Goal: Task Accomplishment & Management: Manage account settings

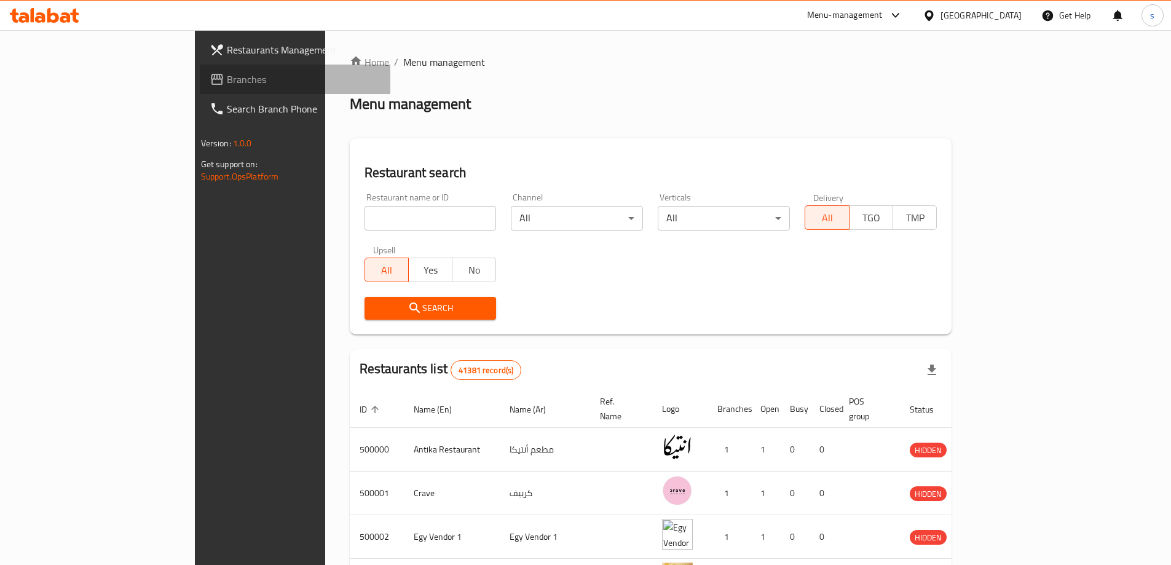
click at [227, 76] on span "Branches" at bounding box center [304, 79] width 154 height 15
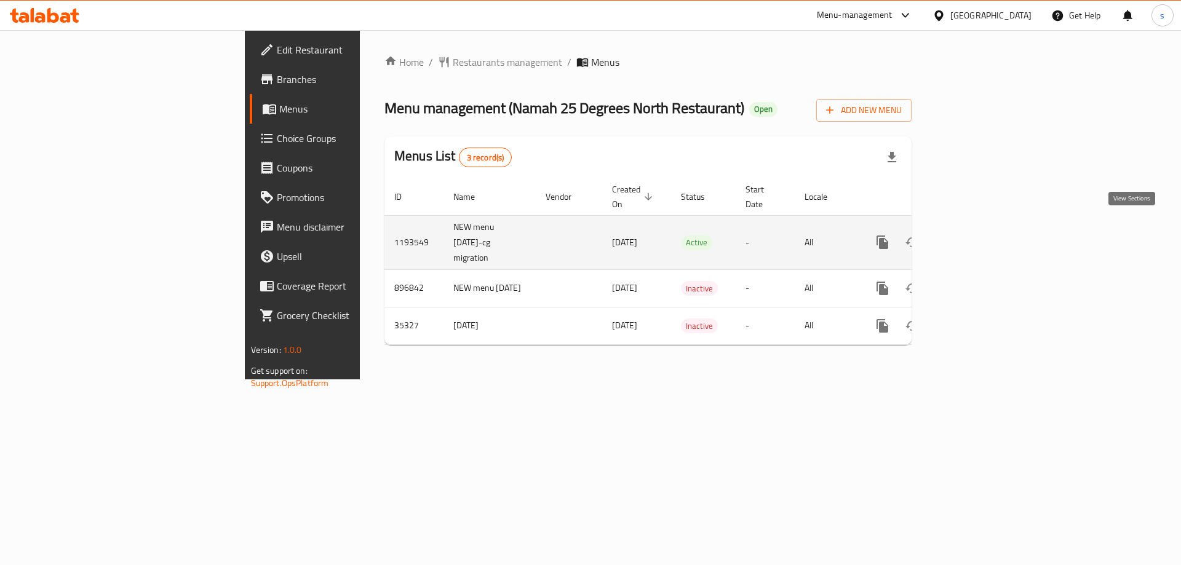
click at [986, 236] on link "enhanced table" at bounding box center [971, 243] width 30 height 30
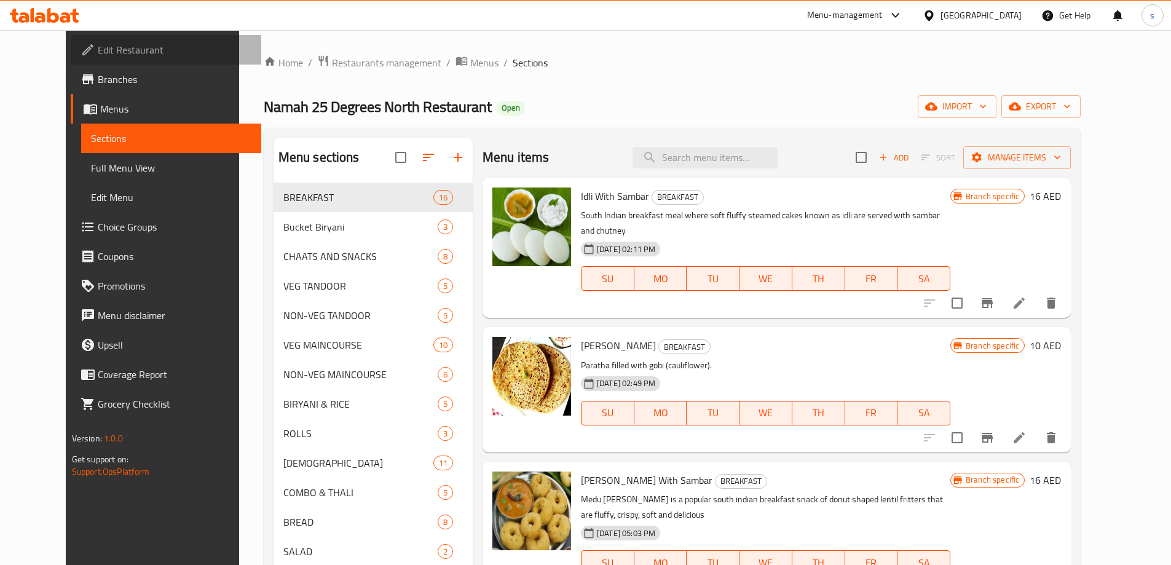
click at [111, 51] on span "Edit Restaurant" at bounding box center [175, 49] width 154 height 15
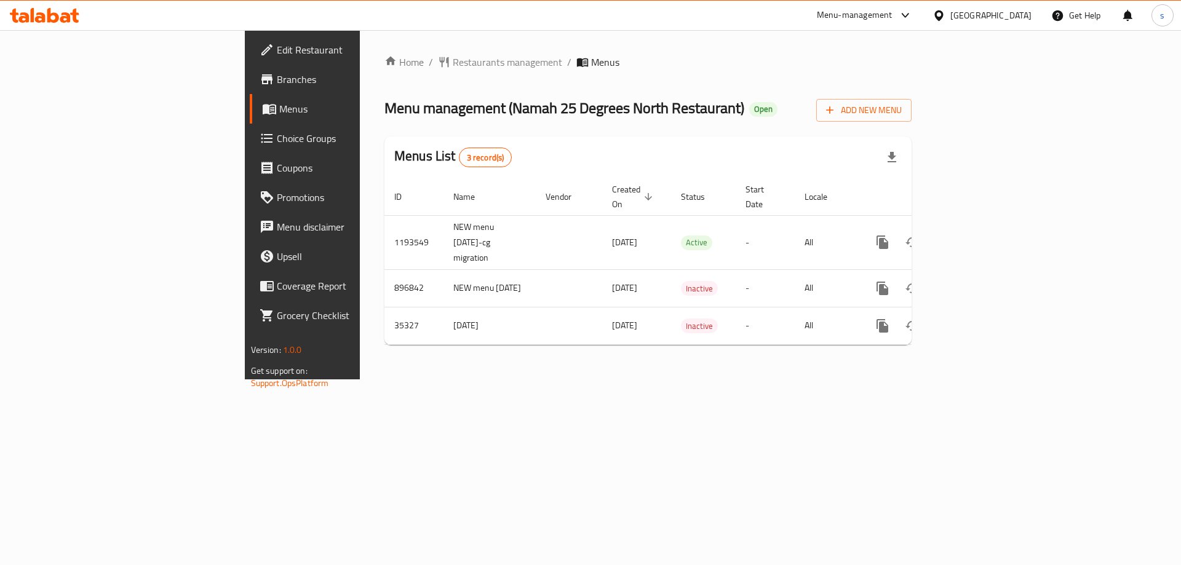
click at [279, 108] on span "Menus" at bounding box center [355, 108] width 153 height 15
click at [579, 379] on div "Home / Restaurants management / Menus Menu management ( Namah 25 Degrees North …" at bounding box center [648, 204] width 576 height 349
click at [277, 83] on span "Branches" at bounding box center [355, 79] width 156 height 15
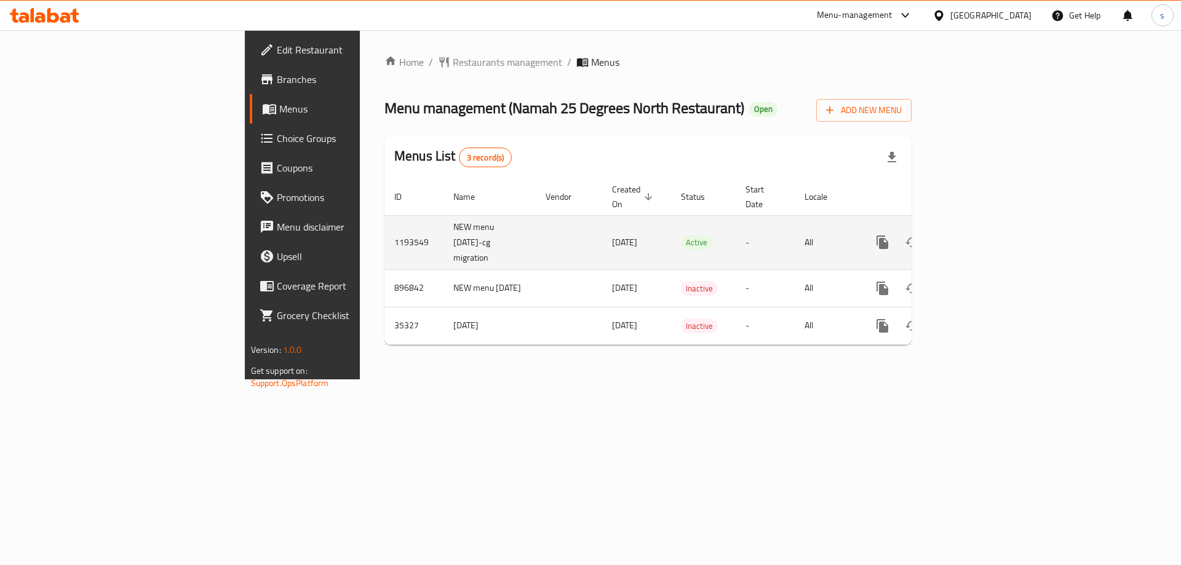
click at [977, 237] on icon "enhanced table" at bounding box center [970, 242] width 11 height 11
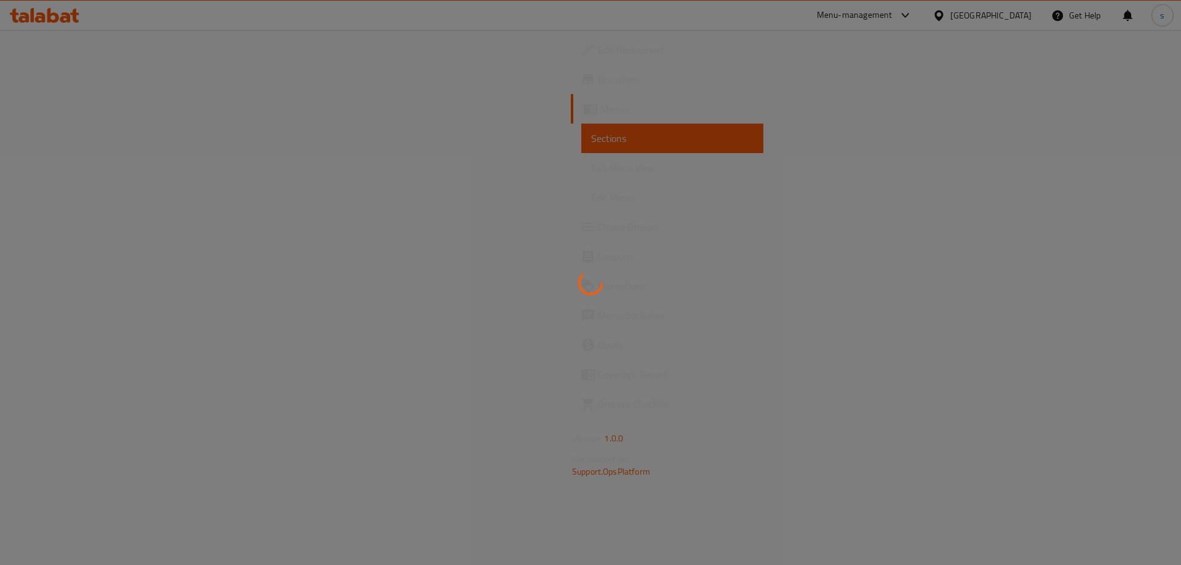
click at [114, 145] on div at bounding box center [590, 282] width 1181 height 565
click at [174, 205] on div at bounding box center [590, 282] width 1181 height 565
click at [126, 71] on div at bounding box center [590, 282] width 1181 height 565
click at [94, 75] on div at bounding box center [590, 282] width 1181 height 565
click at [118, 122] on div at bounding box center [590, 282] width 1181 height 565
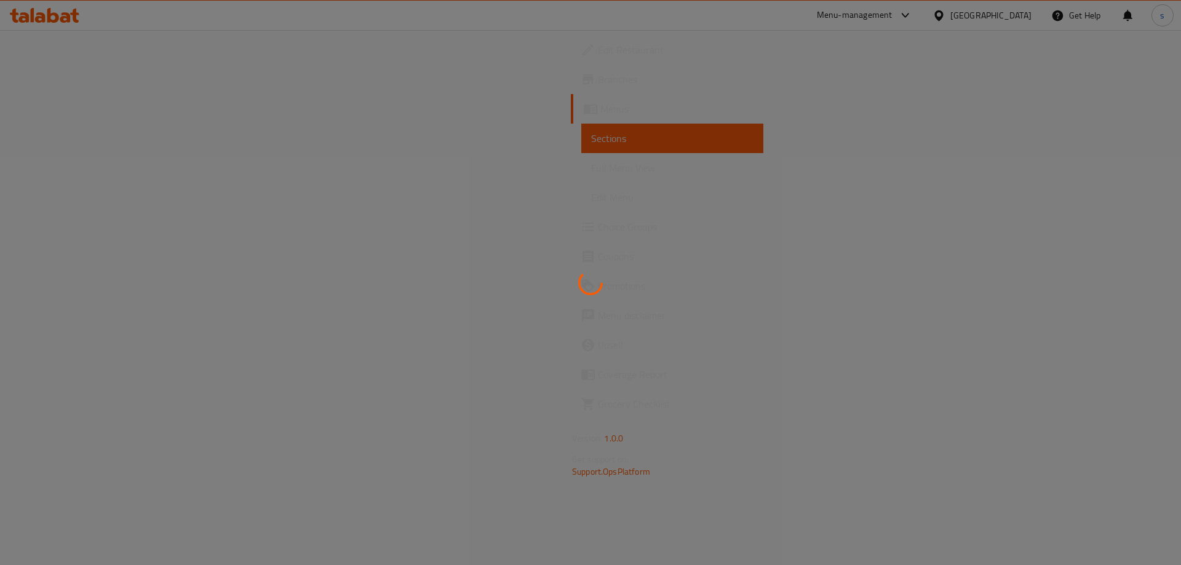
click at [130, 62] on div at bounding box center [590, 282] width 1181 height 565
click at [231, 185] on div at bounding box center [590, 282] width 1181 height 565
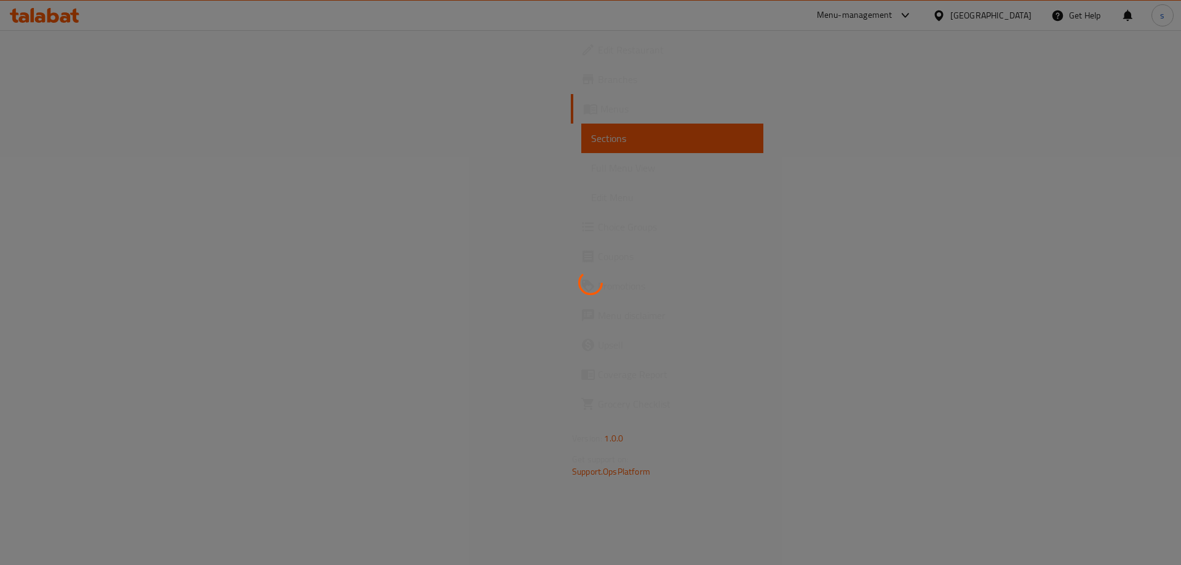
click at [231, 185] on div at bounding box center [590, 282] width 1181 height 565
click at [242, 129] on div at bounding box center [590, 282] width 1181 height 565
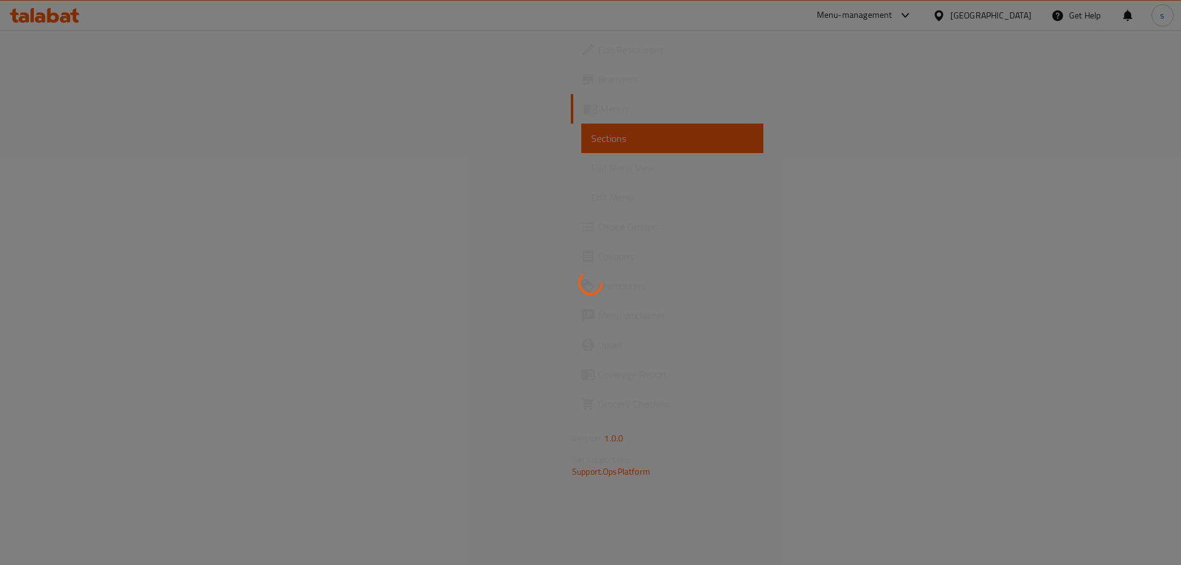
drag, startPoint x: 242, startPoint y: 129, endPoint x: 764, endPoint y: 309, distance: 552.3
click at [764, 309] on div at bounding box center [590, 282] width 1181 height 565
drag, startPoint x: 756, startPoint y: 319, endPoint x: 502, endPoint y: 251, distance: 262.4
click at [576, 267] on div at bounding box center [590, 282] width 1181 height 565
click at [467, 241] on div at bounding box center [590, 282] width 1181 height 565
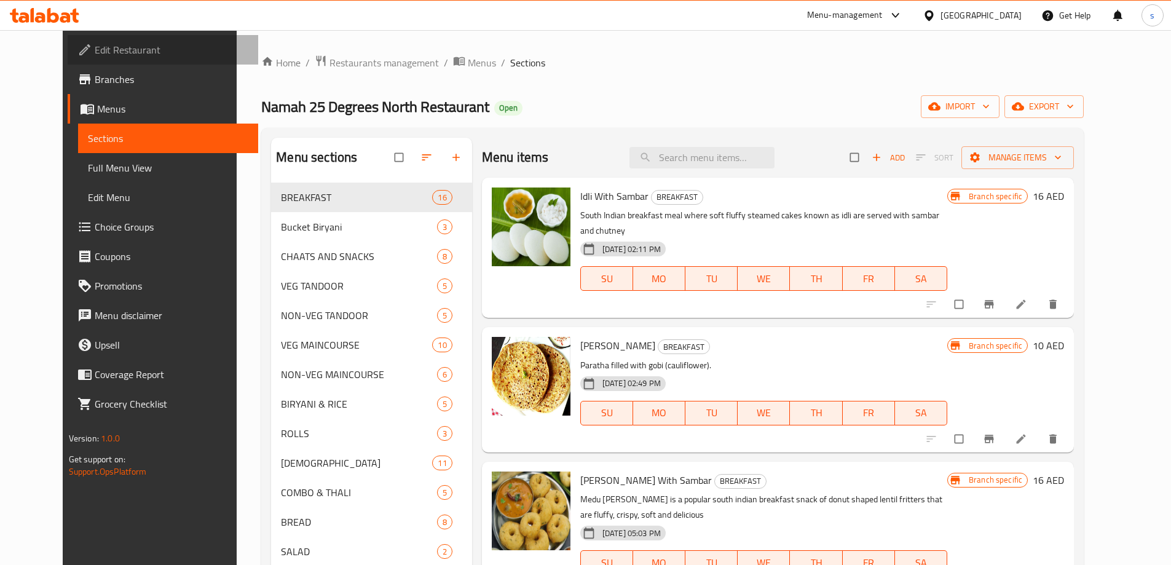
click at [95, 57] on span "Edit Restaurant" at bounding box center [172, 49] width 154 height 15
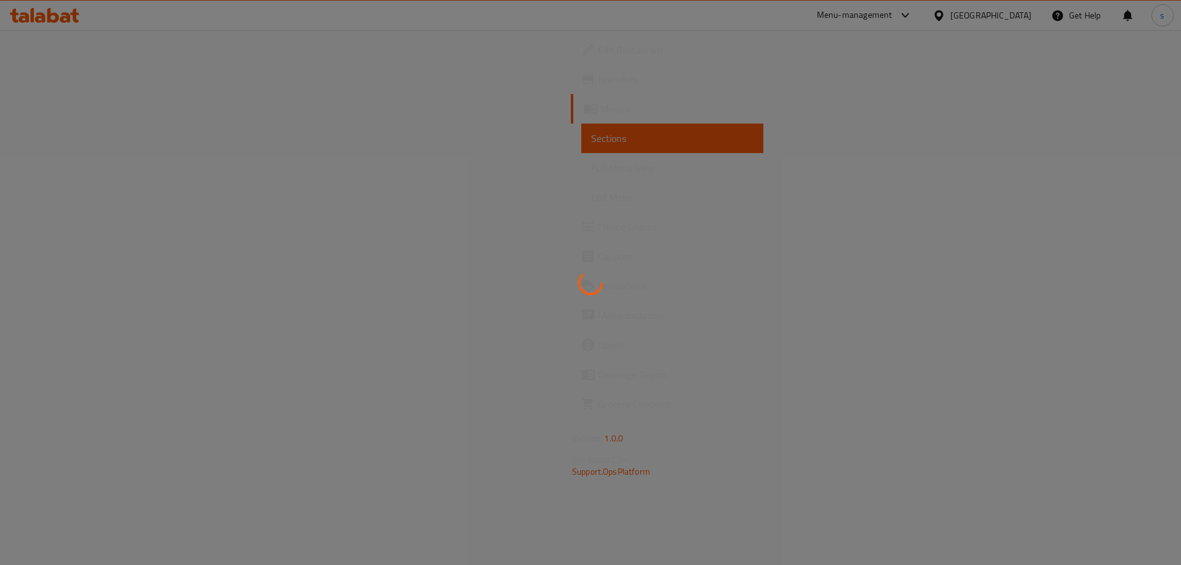
click at [103, 57] on div at bounding box center [590, 282] width 1181 height 565
click at [105, 109] on div at bounding box center [590, 282] width 1181 height 565
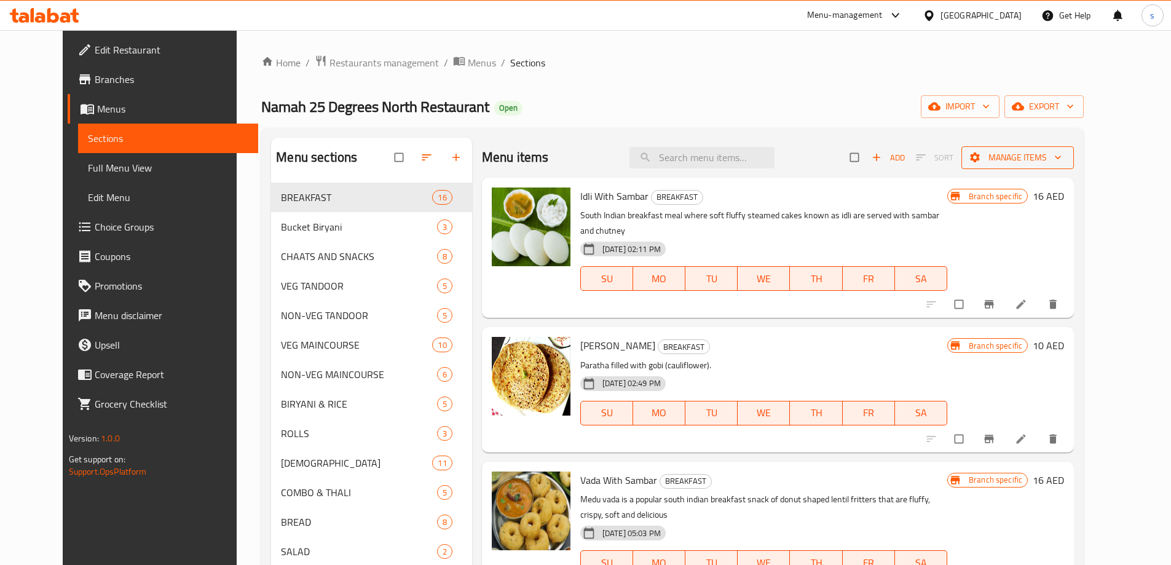
click at [1064, 156] on span "Manage items" at bounding box center [1018, 157] width 93 height 15
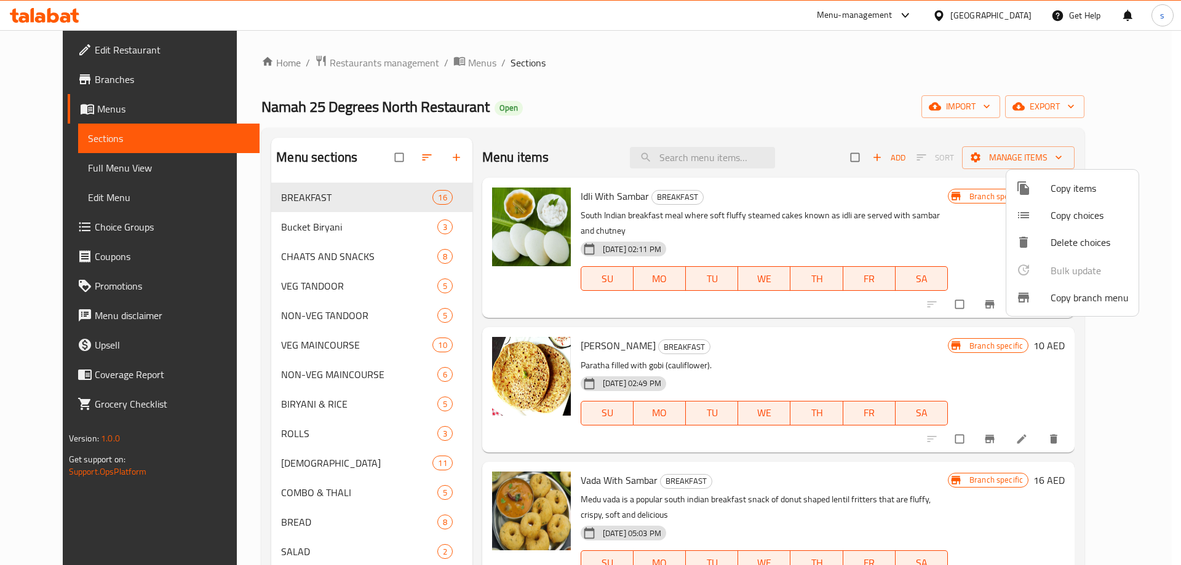
click at [1098, 303] on span "Copy branch menu" at bounding box center [1089, 297] width 78 height 15
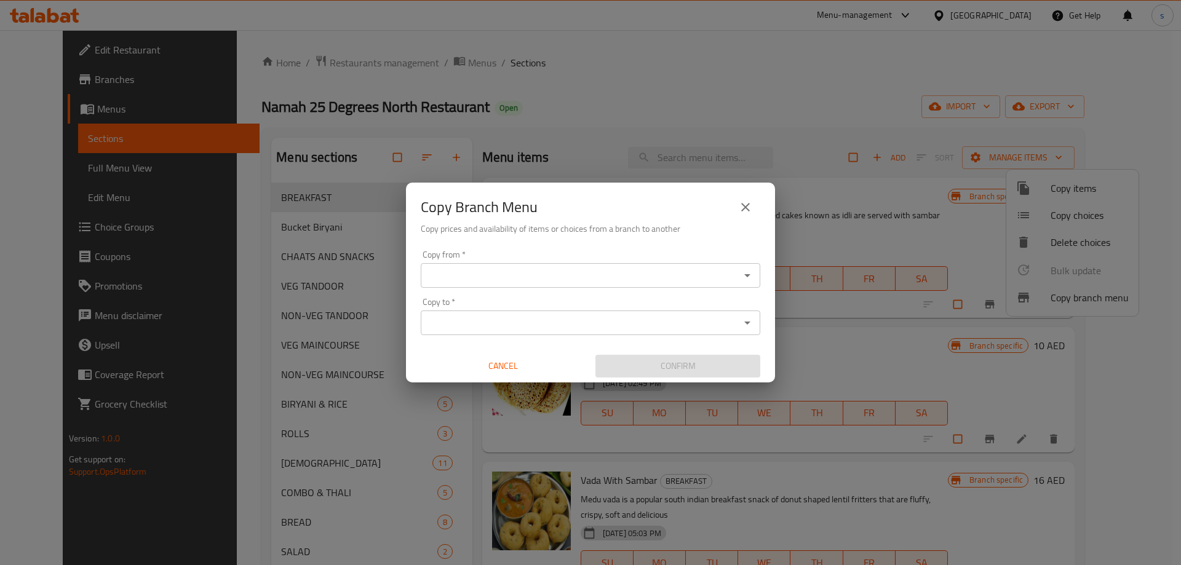
click at [708, 279] on input "Copy from   *" at bounding box center [580, 275] width 312 height 17
click at [717, 272] on input "Copy from   *" at bounding box center [580, 275] width 312 height 17
click at [743, 212] on icon "close" at bounding box center [745, 207] width 15 height 15
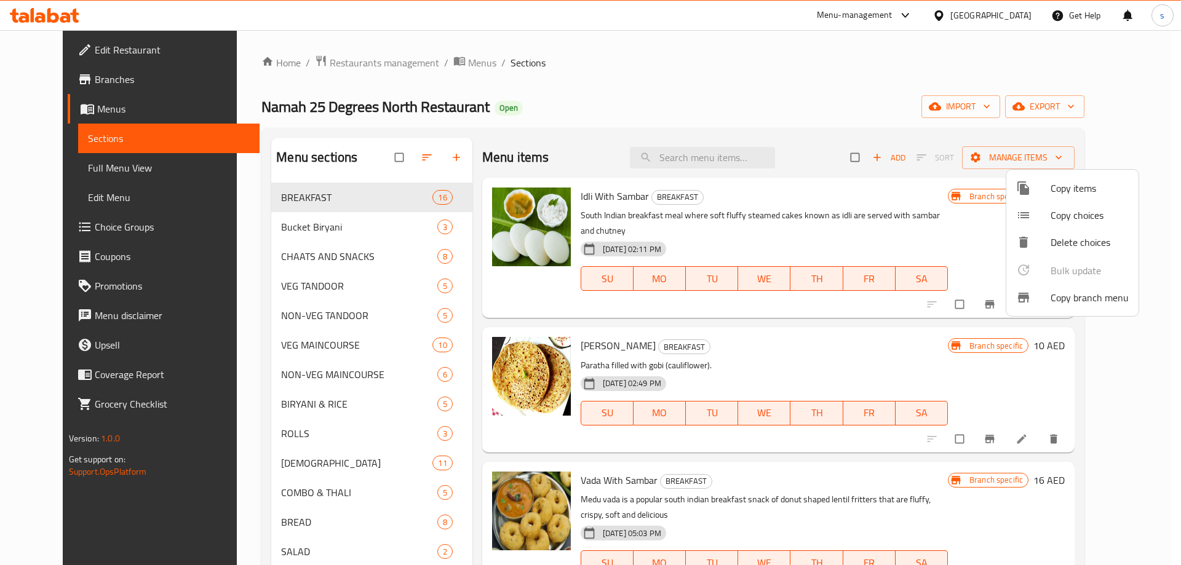
click at [1053, 108] on div at bounding box center [590, 282] width 1181 height 565
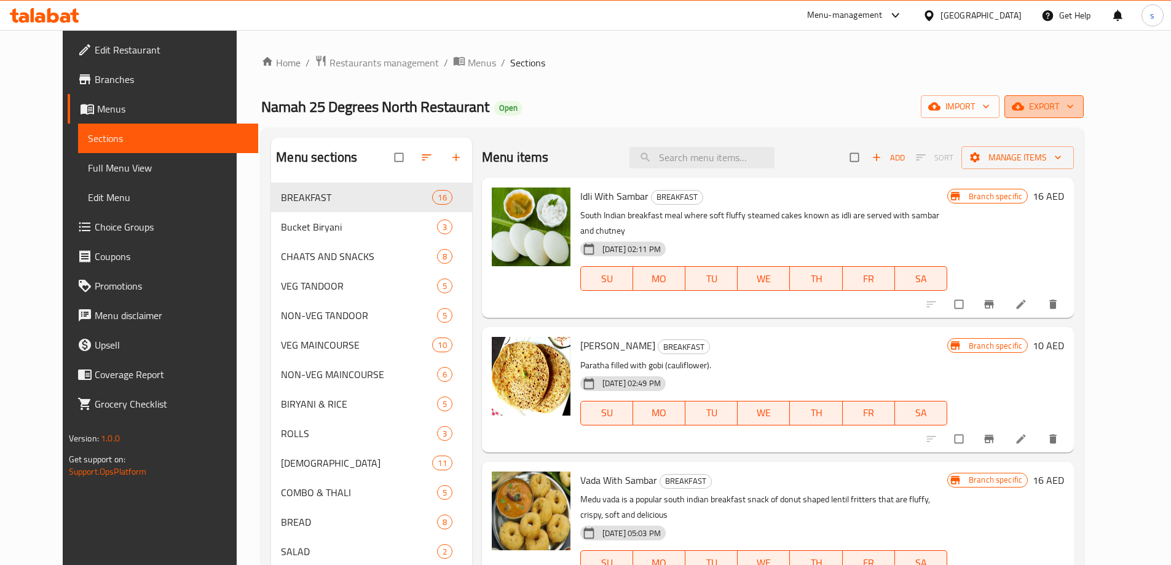
click at [1074, 104] on span "export" at bounding box center [1045, 106] width 60 height 15
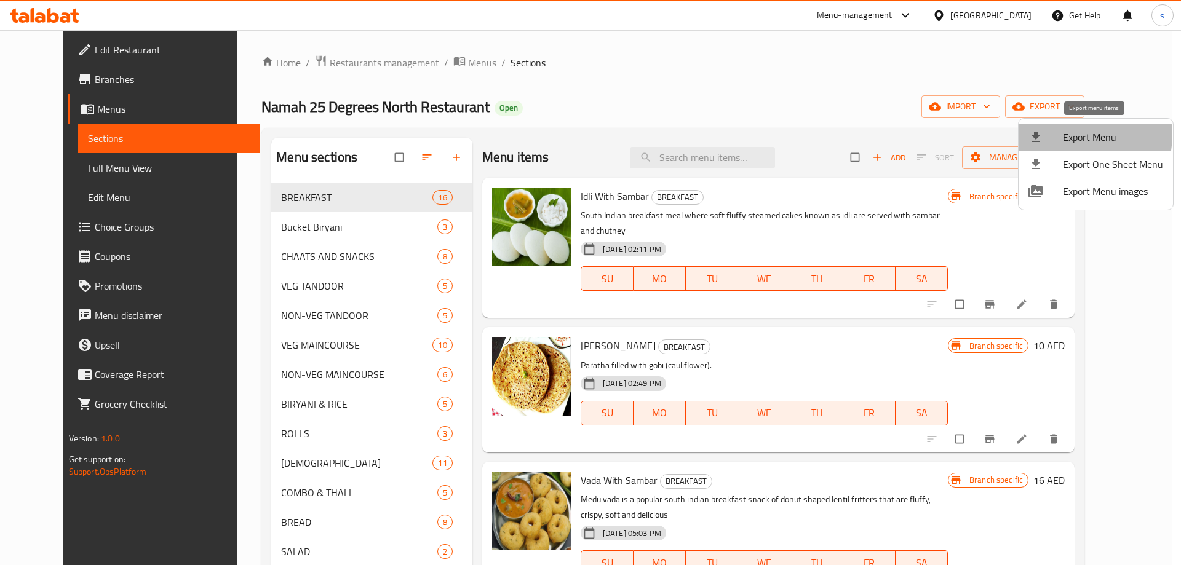
click at [1074, 135] on span "Export Menu" at bounding box center [1113, 137] width 100 height 15
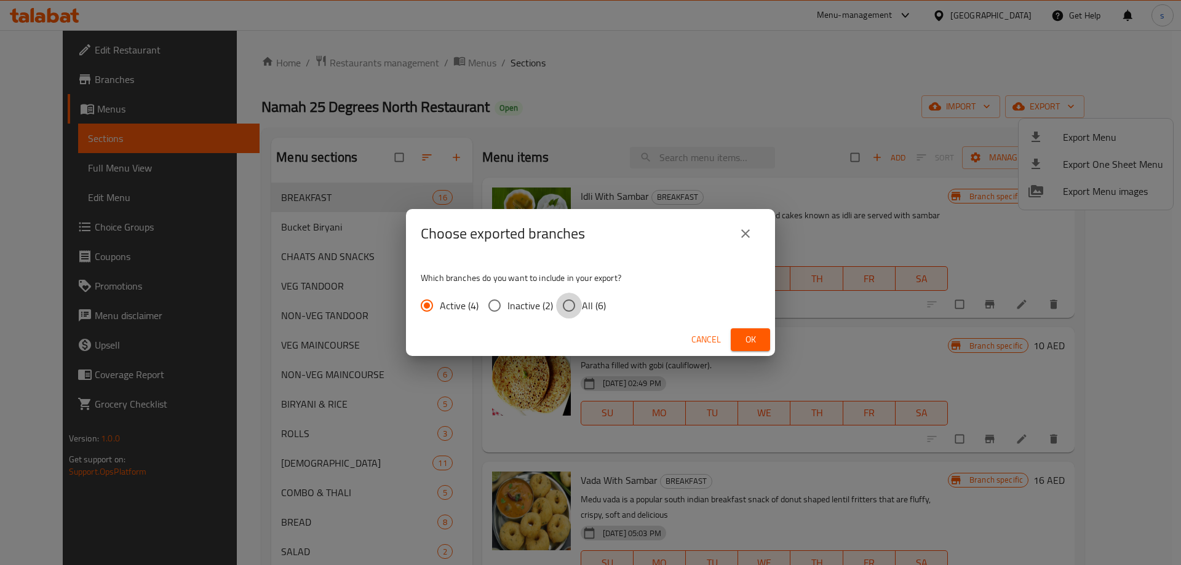
click at [569, 304] on input "All (6)" at bounding box center [569, 306] width 26 height 26
radio input "true"
click at [752, 338] on span "Ok" at bounding box center [750, 339] width 20 height 15
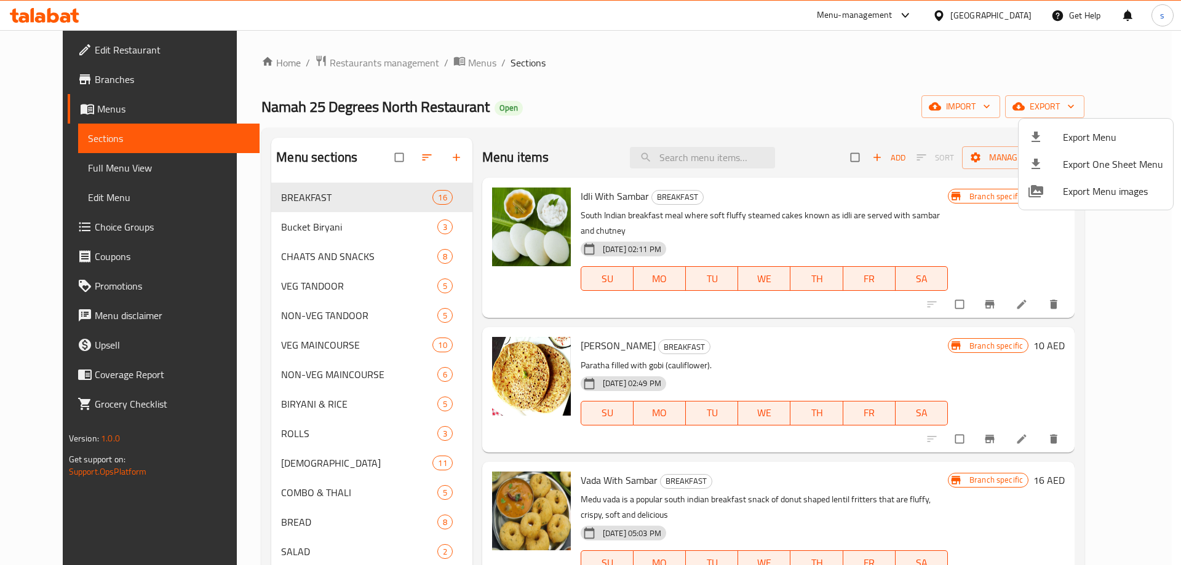
click at [91, 172] on div at bounding box center [590, 282] width 1181 height 565
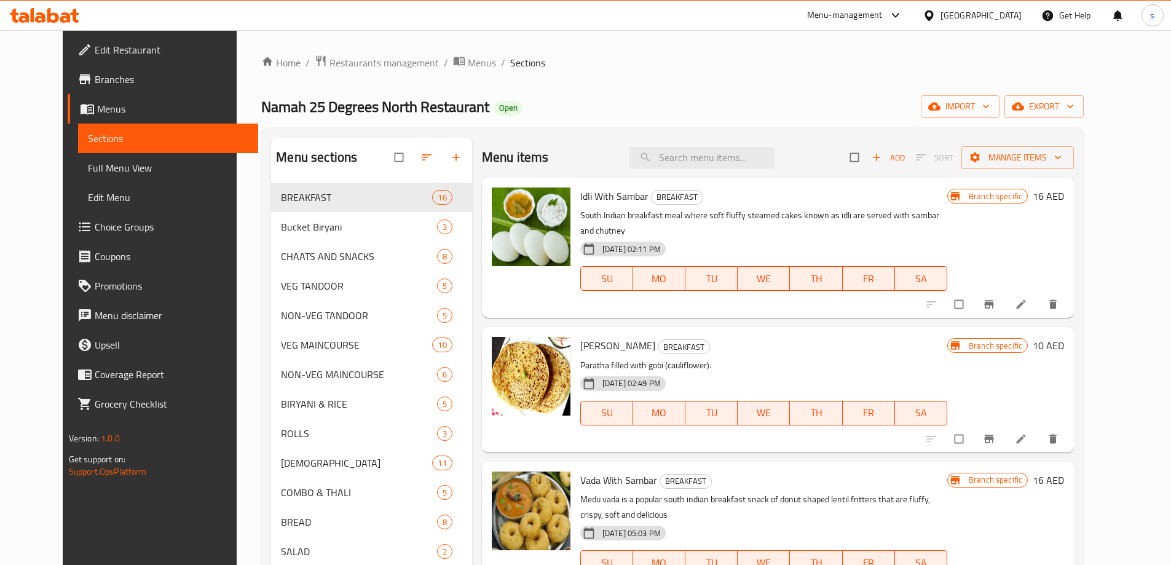
click at [91, 172] on span "Full Menu View" at bounding box center [168, 168] width 161 height 15
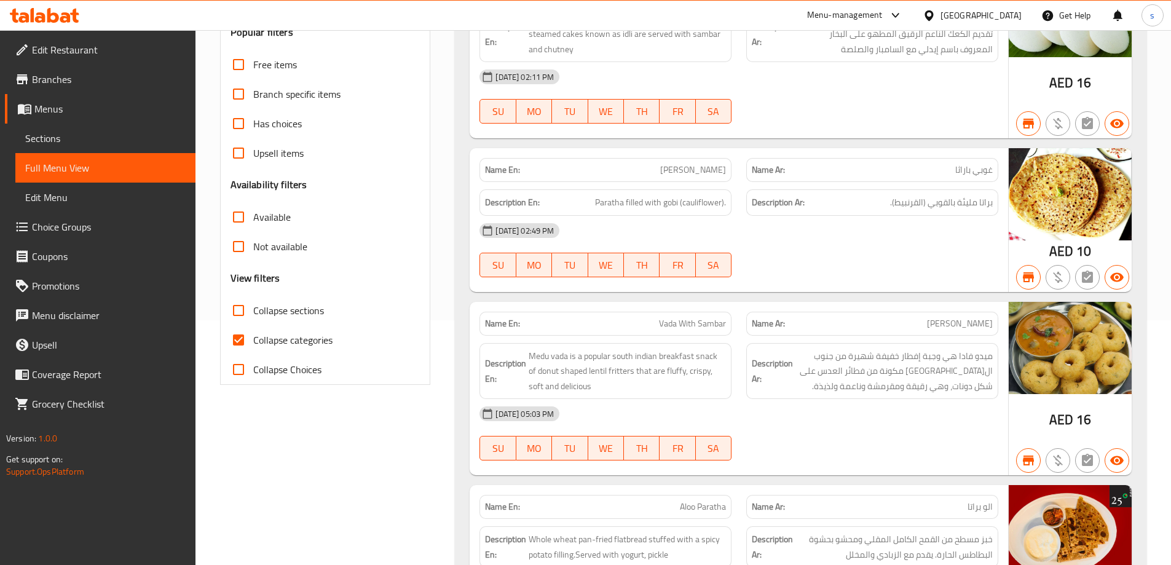
scroll to position [246, 0]
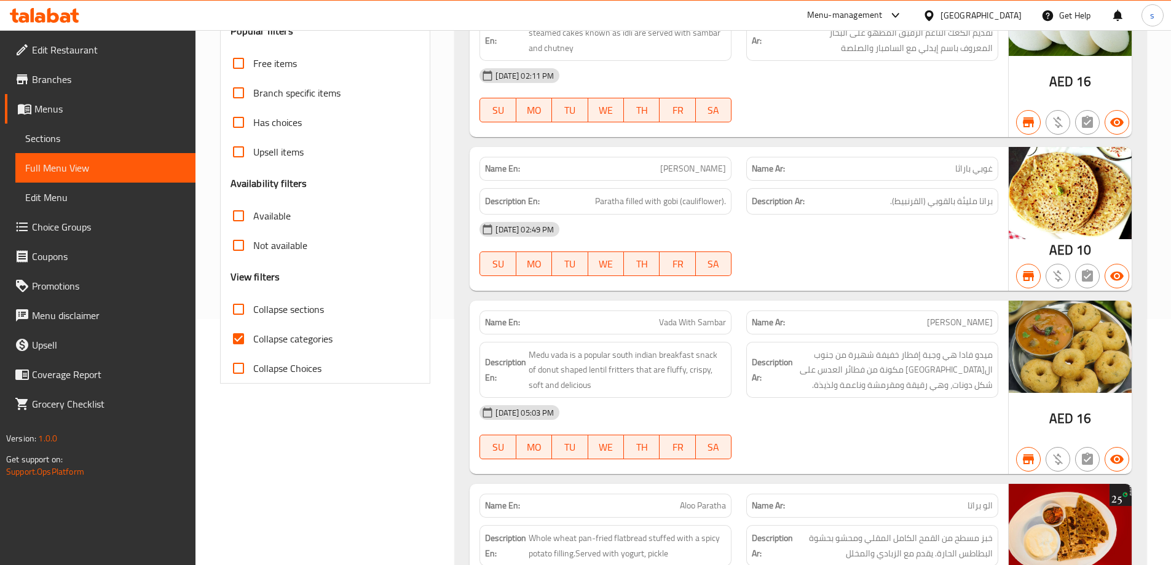
click at [236, 351] on input "Collapse categories" at bounding box center [239, 339] width 30 height 30
checkbox input "false"
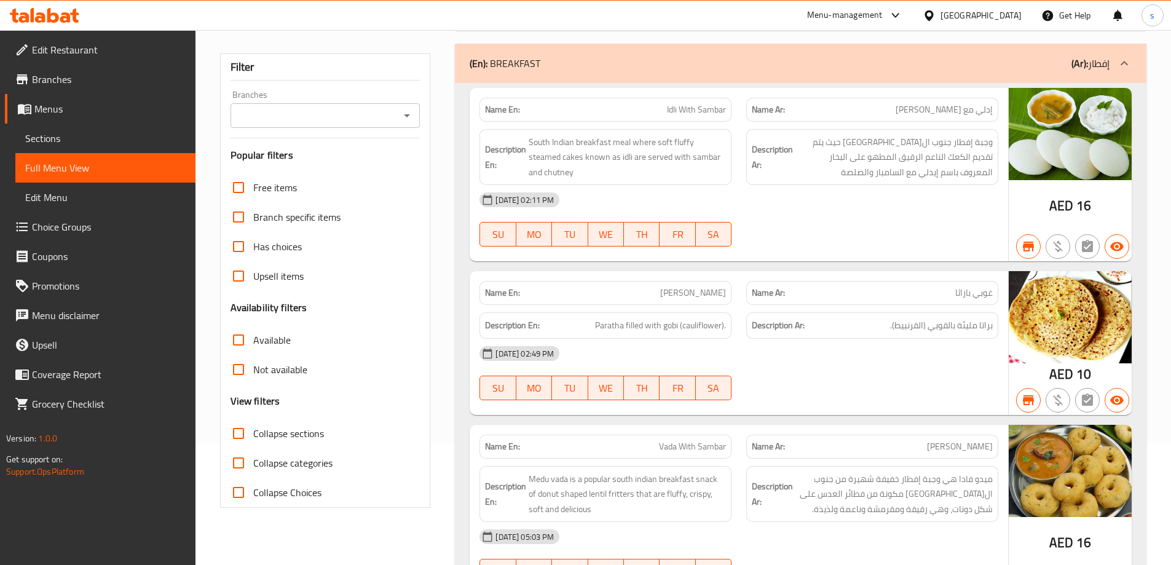
scroll to position [0, 0]
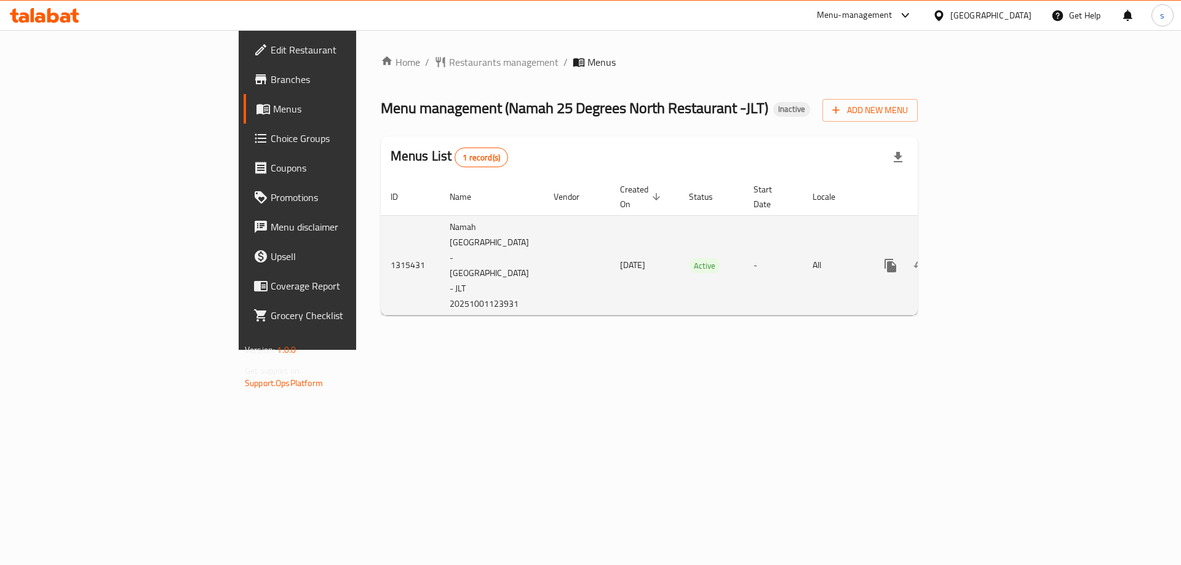
drag, startPoint x: 290, startPoint y: 210, endPoint x: 346, endPoint y: 279, distance: 88.4
click at [440, 279] on td "Namah 25 Degrees North Restaurant -JLT,Jumeirah Lakes Towers - JLT 202510011239…" at bounding box center [492, 265] width 104 height 100
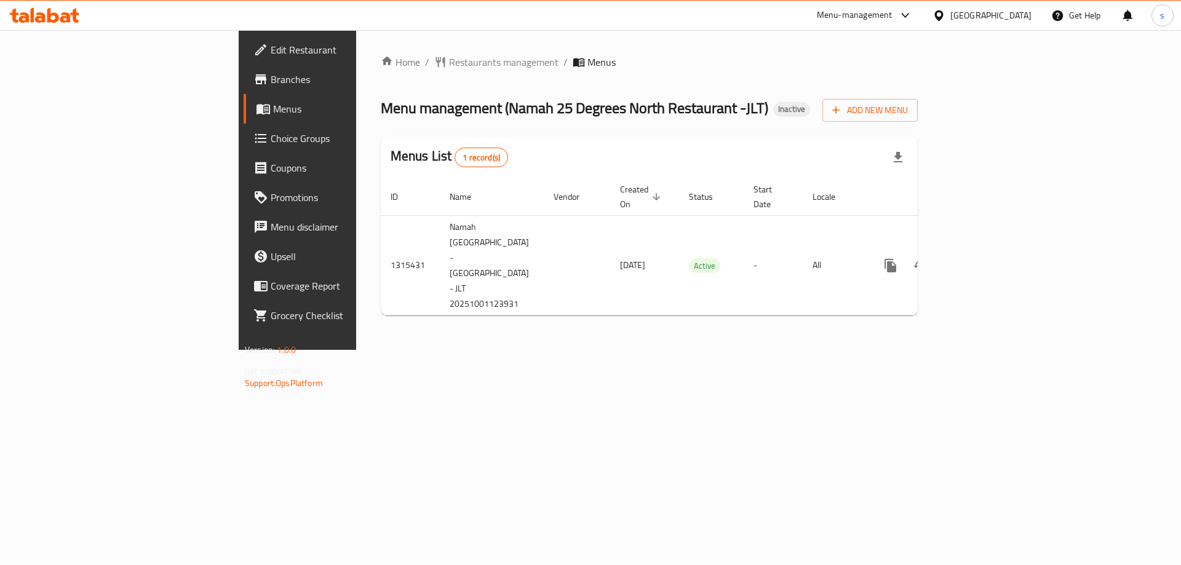
copy td "Namah 25 Degrees North Restaurant -JLT,Jumeirah Lakes Towers - JLT"
click at [480, 350] on div "Home / Restaurants management / Menus Menu management ( Namah 25 Degrees North …" at bounding box center [649, 190] width 586 height 320
click at [273, 106] on span "Menus" at bounding box center [349, 108] width 153 height 15
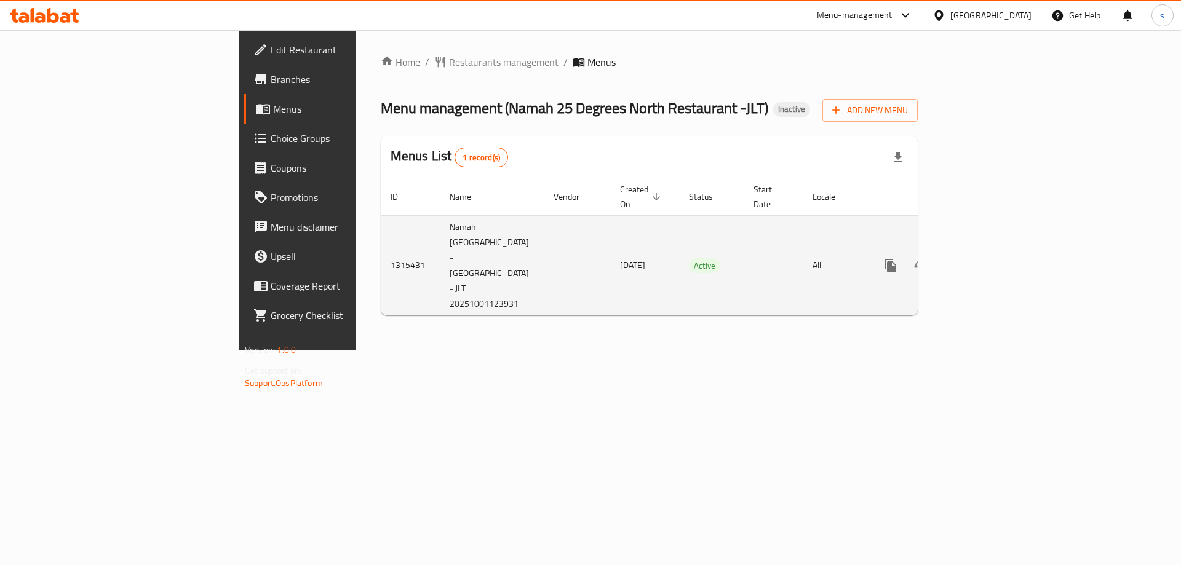
click at [986, 258] on icon "enhanced table" at bounding box center [979, 265] width 15 height 15
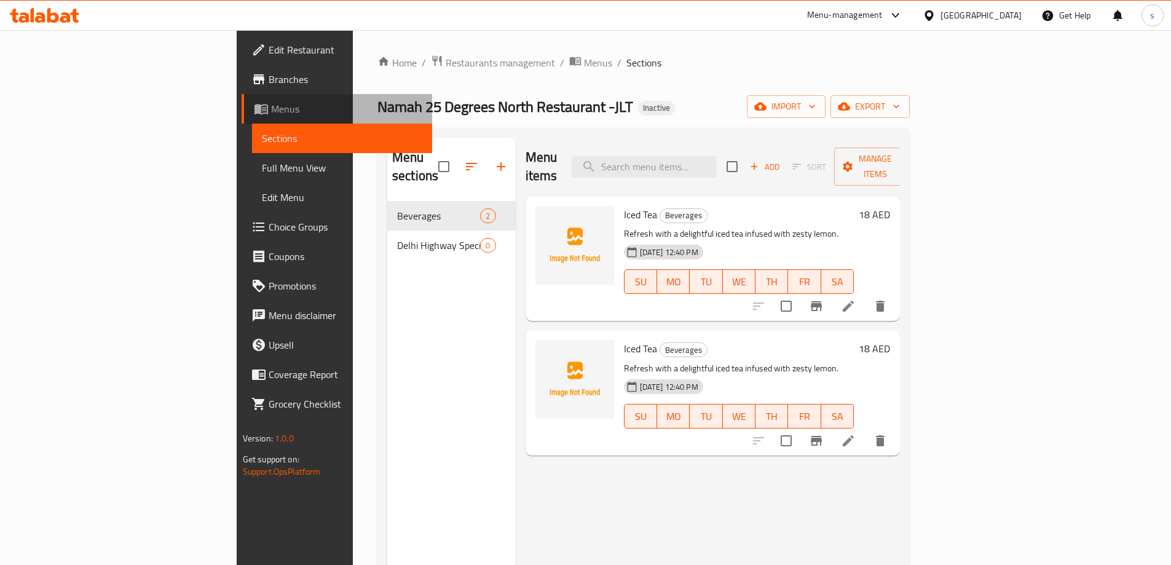
click at [242, 119] on link "Menus" at bounding box center [337, 109] width 191 height 30
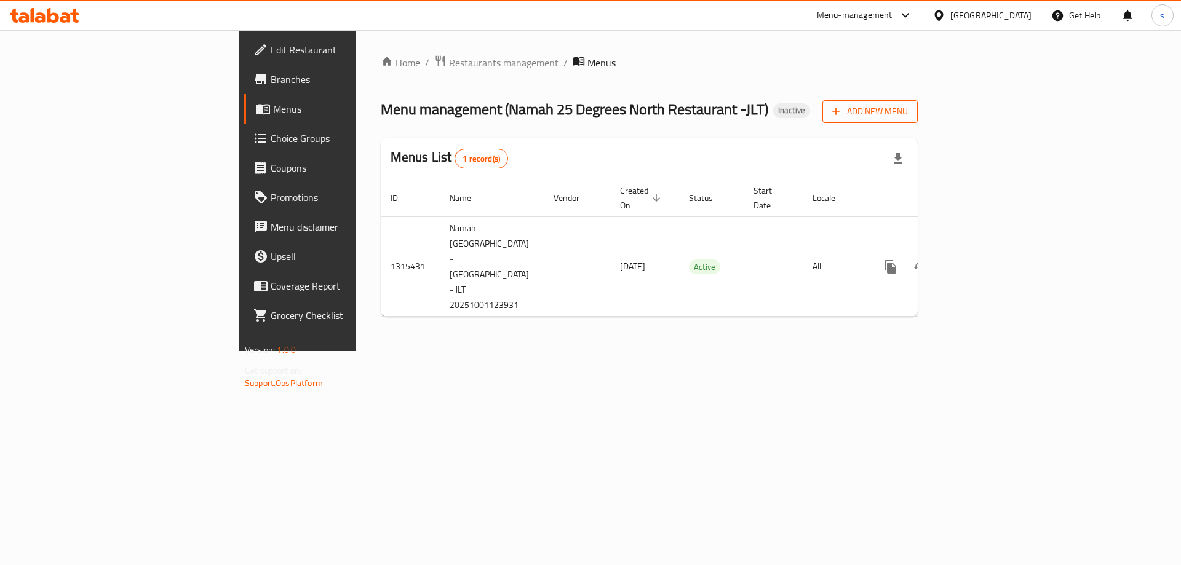
click at [908, 116] on span "Add New Menu" at bounding box center [870, 111] width 76 height 15
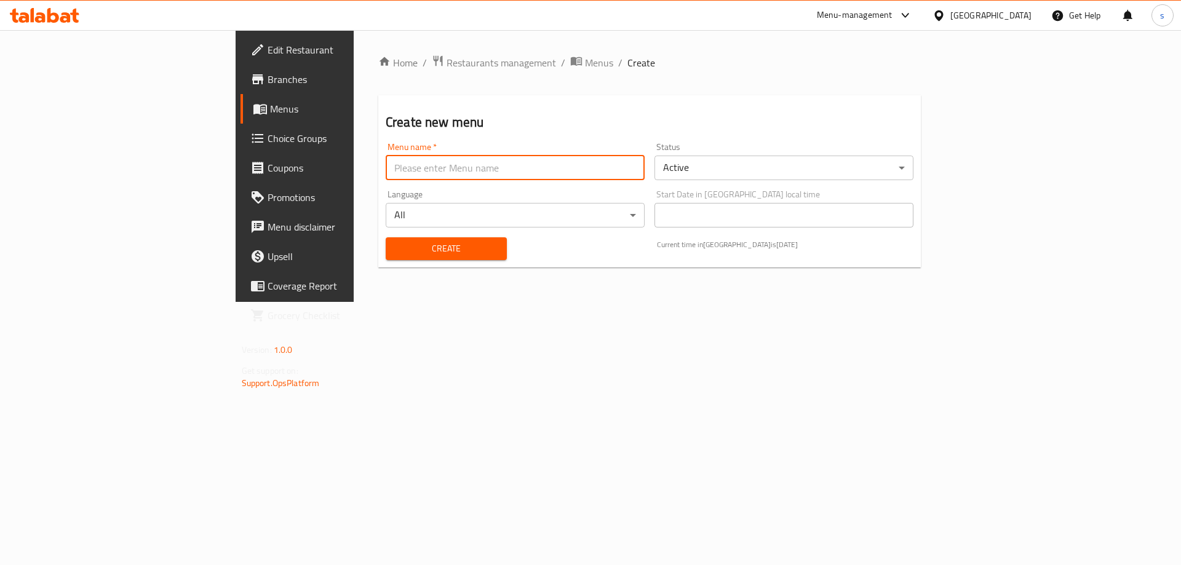
click at [550, 163] on input "text" at bounding box center [515, 168] width 259 height 25
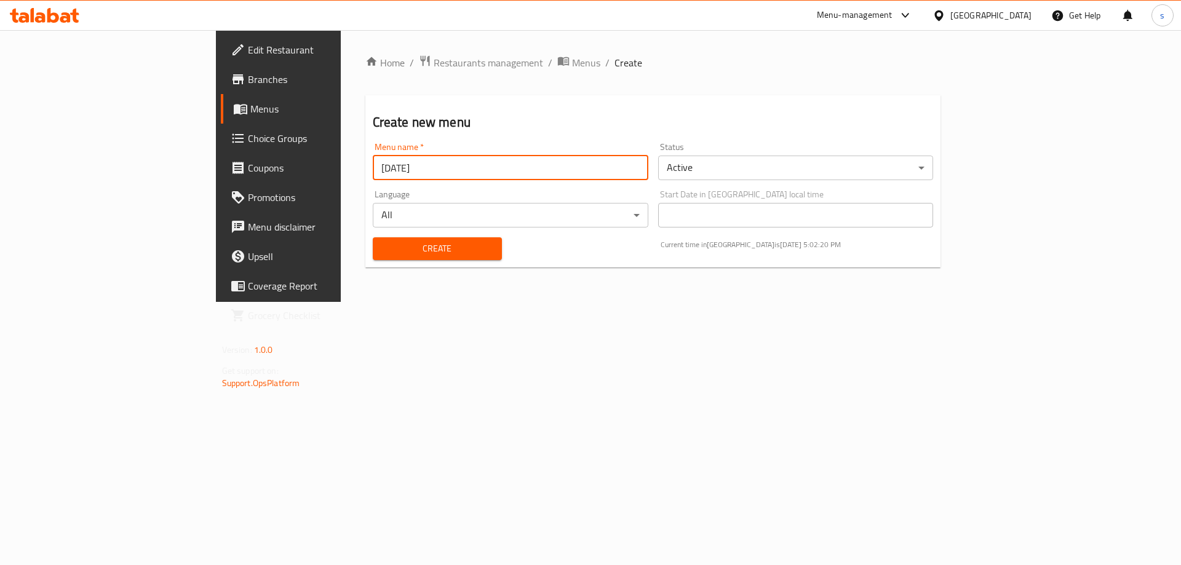
type input "[DATE]"
click at [373, 237] on button "Create" at bounding box center [437, 248] width 129 height 23
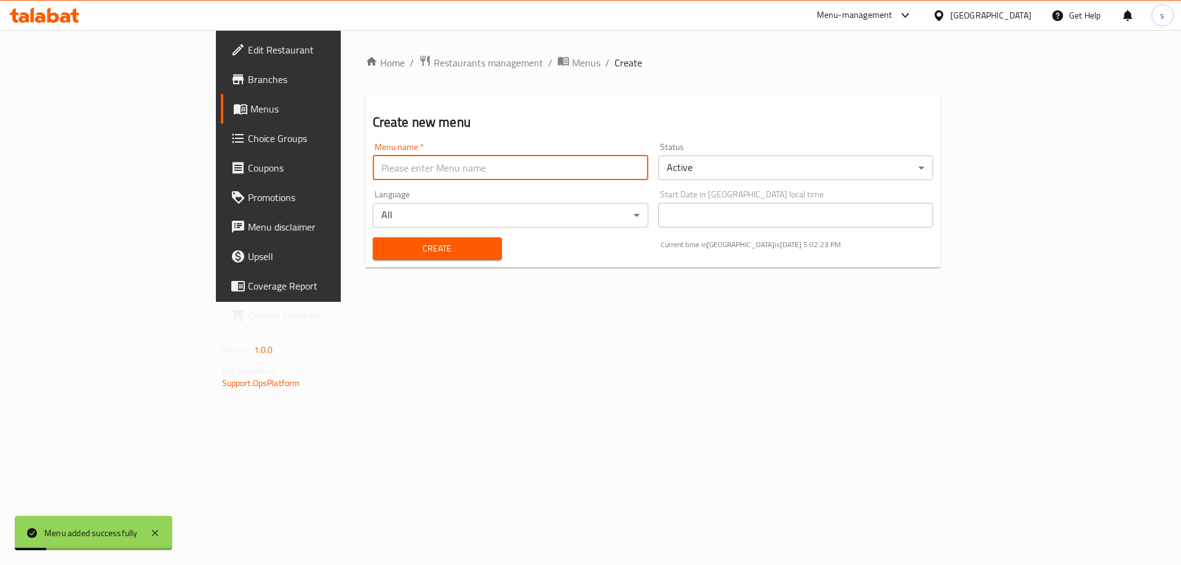
click at [221, 120] on link "Menus" at bounding box center [317, 109] width 192 height 30
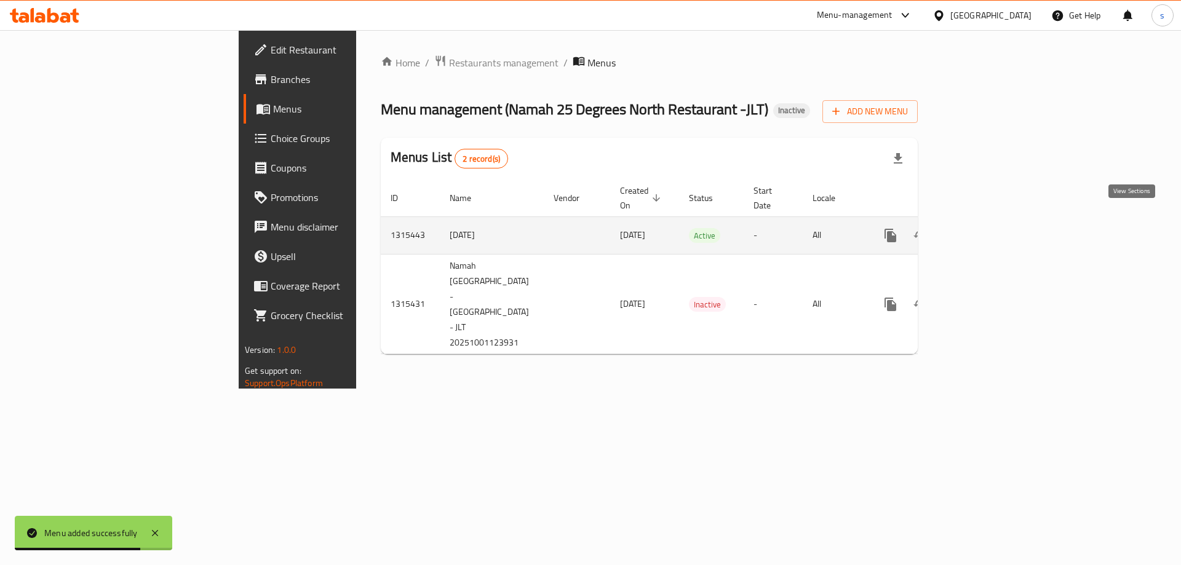
click at [986, 228] on icon "enhanced table" at bounding box center [979, 235] width 15 height 15
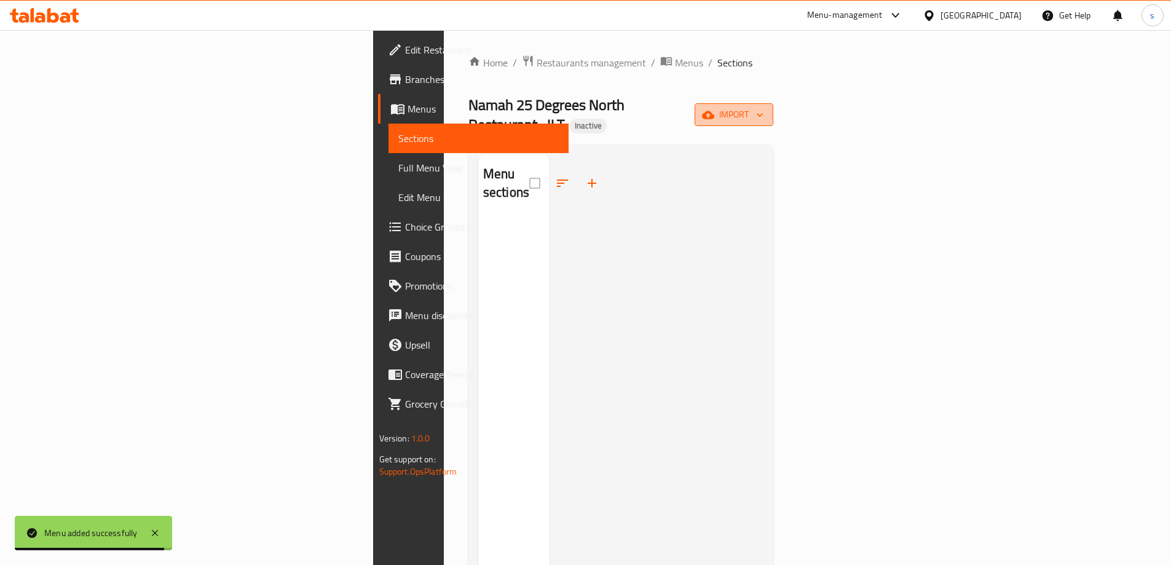
click at [774, 103] on button "import" at bounding box center [734, 114] width 79 height 23
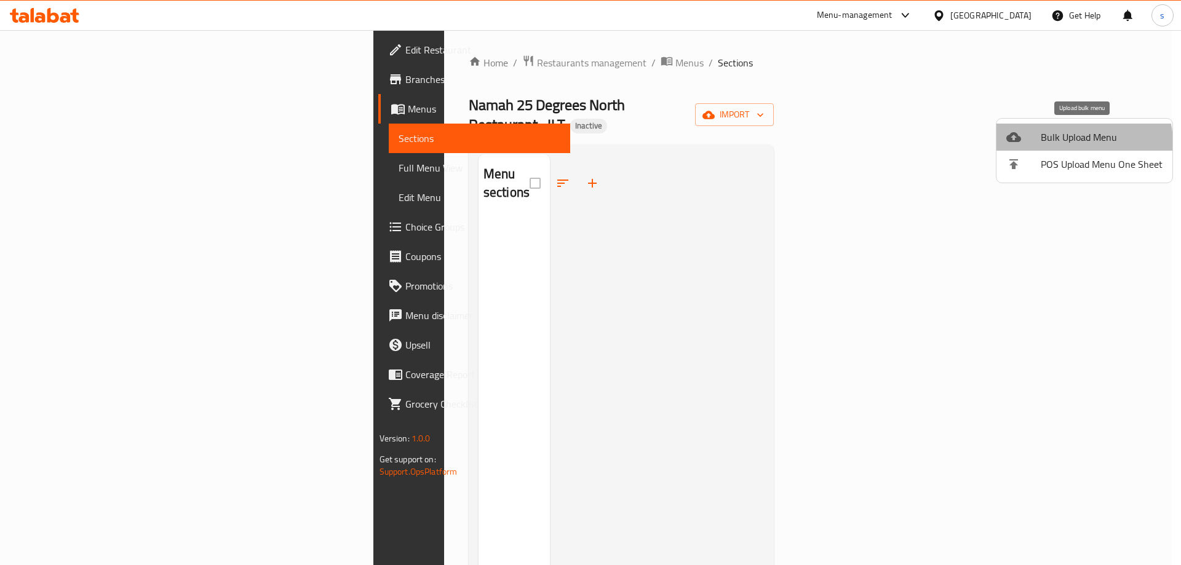
click at [1071, 143] on span "Bulk Upload Menu" at bounding box center [1101, 137] width 122 height 15
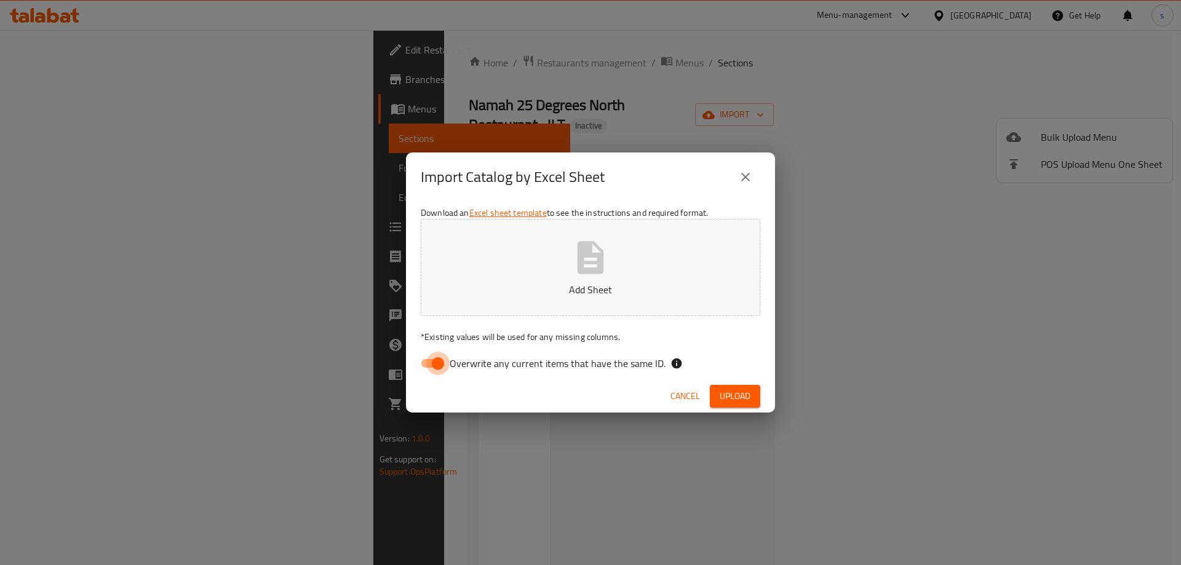
click at [429, 359] on input "Overwrite any current items that have the same ID." at bounding box center [438, 363] width 70 height 23
checkbox input "false"
click at [499, 269] on button "Add Sheet" at bounding box center [590, 267] width 339 height 97
click at [718, 399] on button "Upload" at bounding box center [735, 396] width 50 height 23
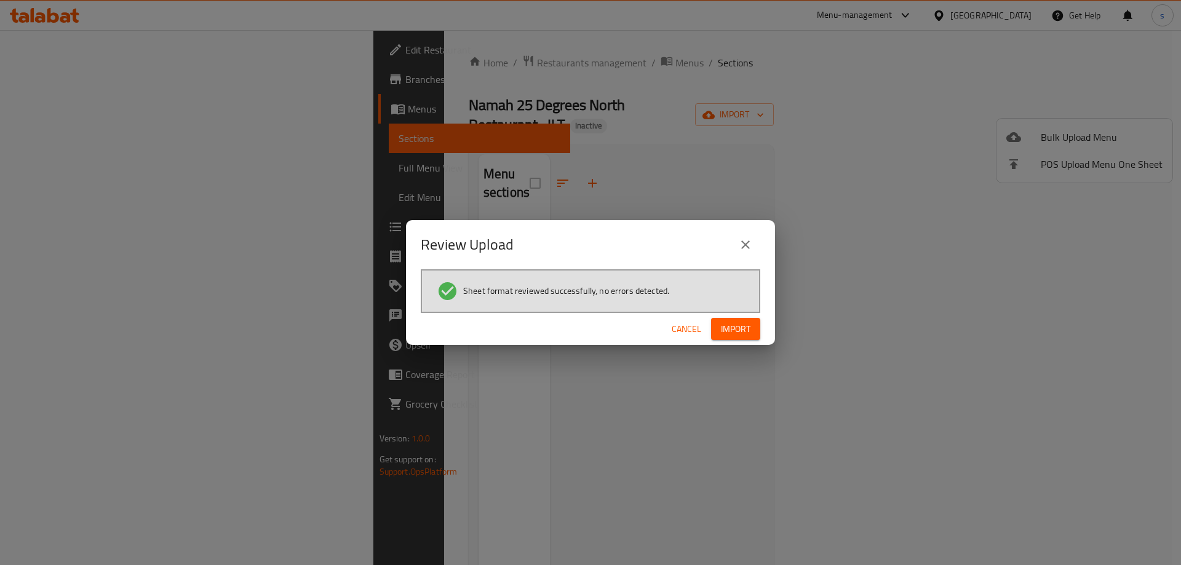
click at [732, 327] on span "Import" at bounding box center [736, 329] width 30 height 15
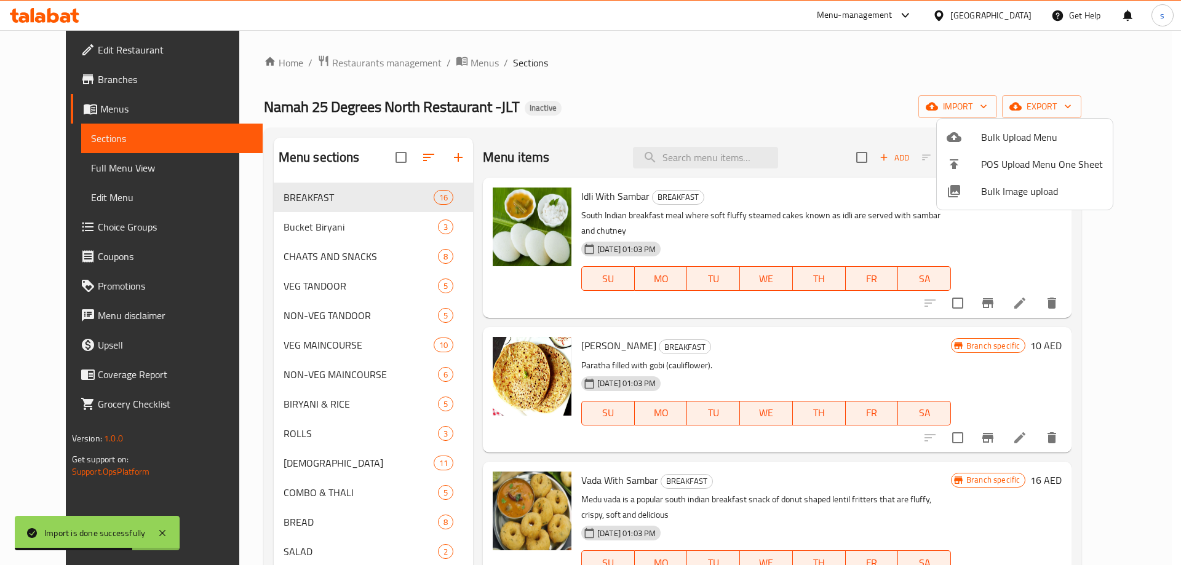
click at [67, 165] on div at bounding box center [590, 282] width 1181 height 565
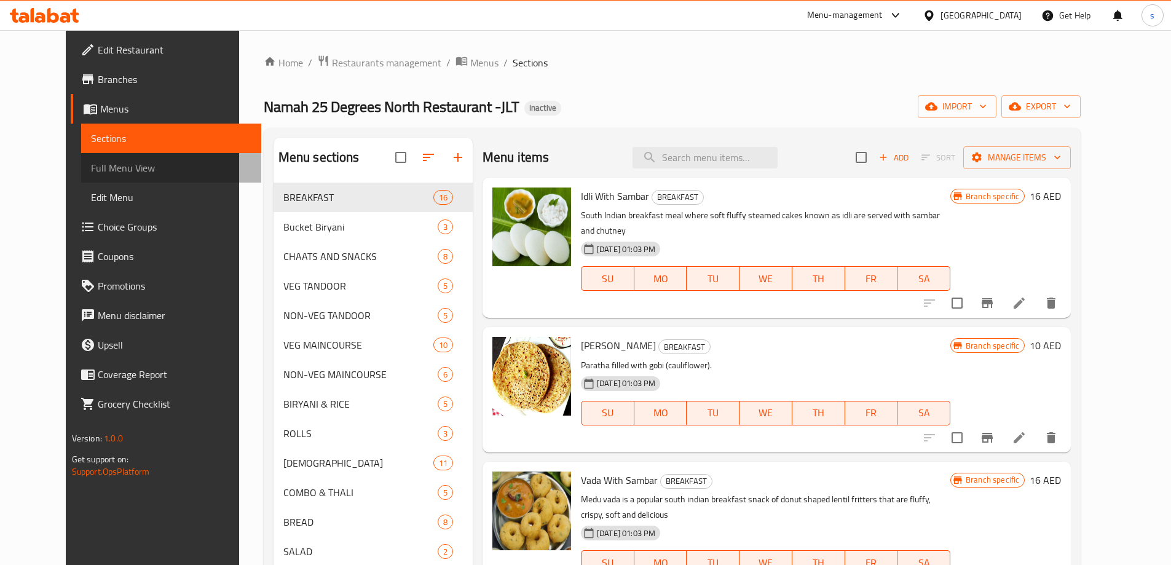
click at [91, 162] on span "Full Menu View" at bounding box center [171, 168] width 161 height 15
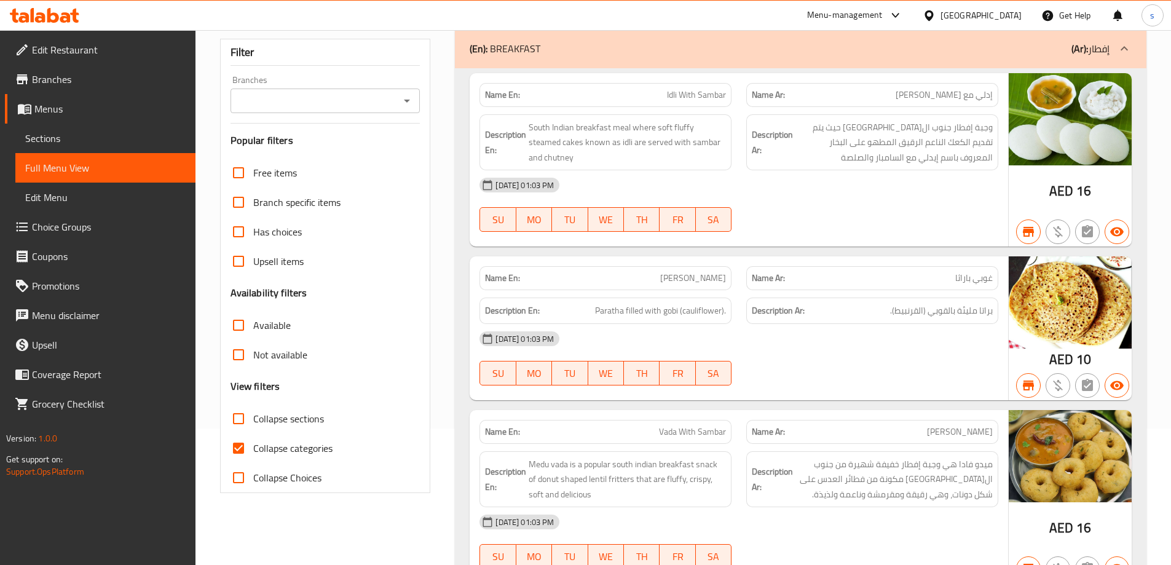
scroll to position [246, 0]
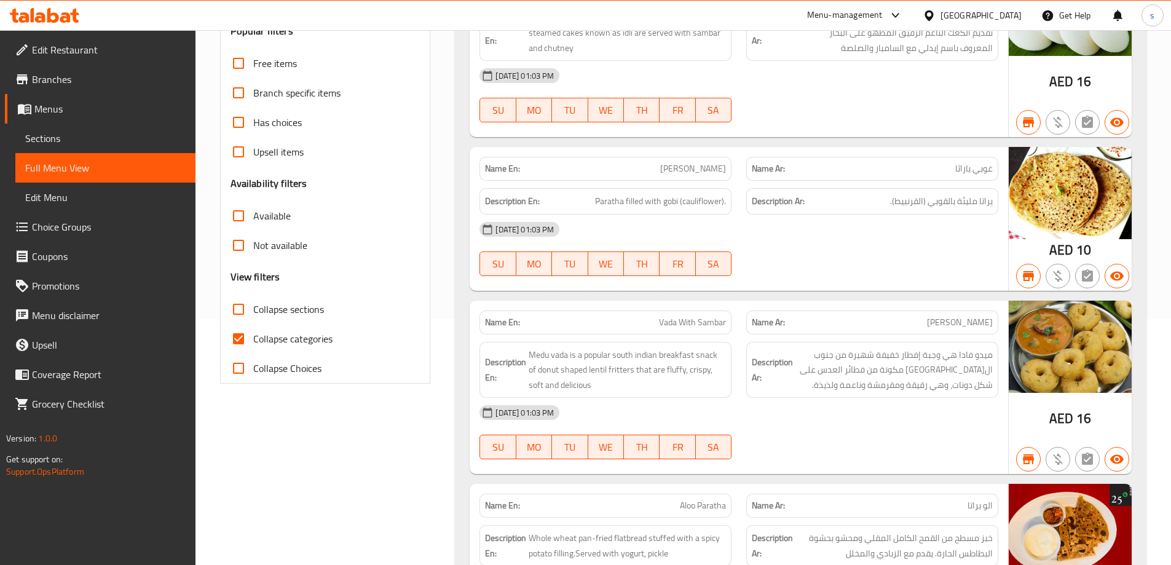
drag, startPoint x: 247, startPoint y: 338, endPoint x: 150, endPoint y: 7, distance: 345.4
click at [247, 338] on input "Collapse categories" at bounding box center [239, 339] width 30 height 30
checkbox input "false"
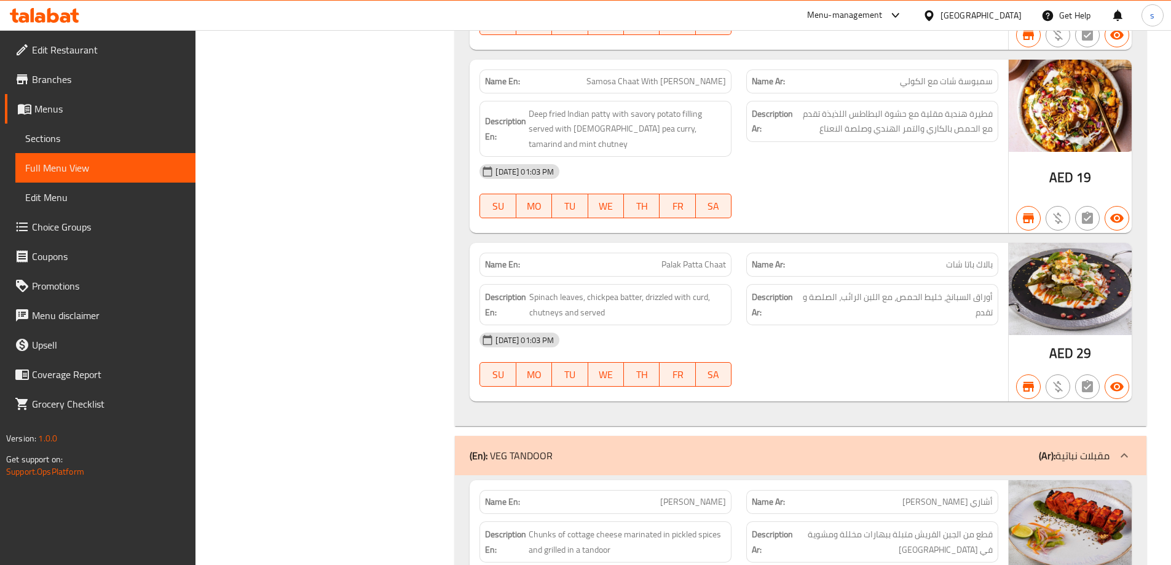
scroll to position [0, 0]
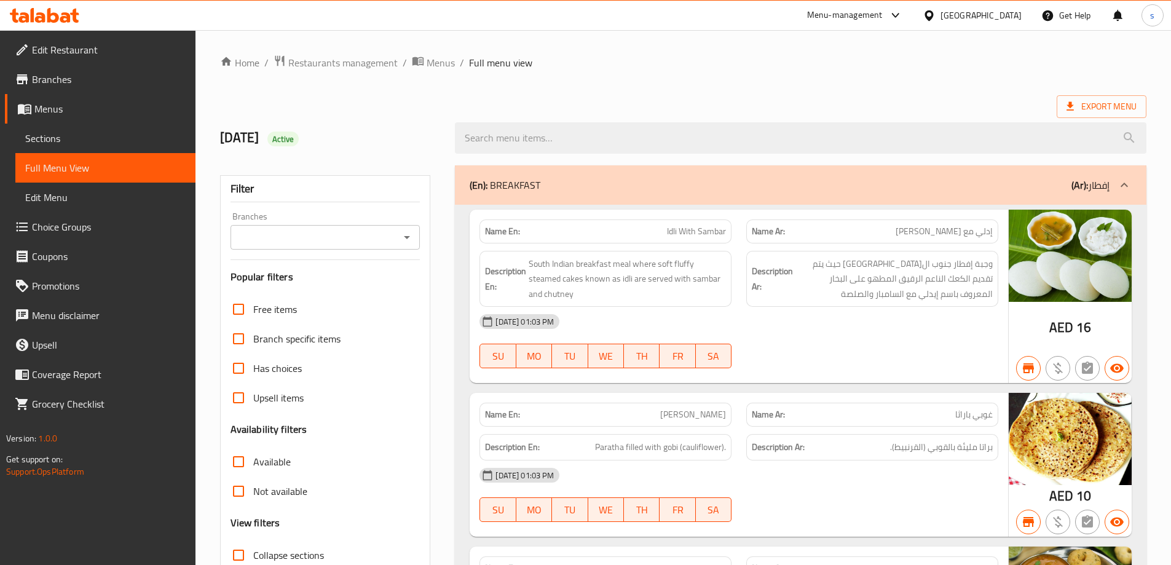
click at [616, 96] on div "Export Menu" at bounding box center [683, 106] width 927 height 23
click at [59, 50] on span "Edit Restaurant" at bounding box center [109, 49] width 154 height 15
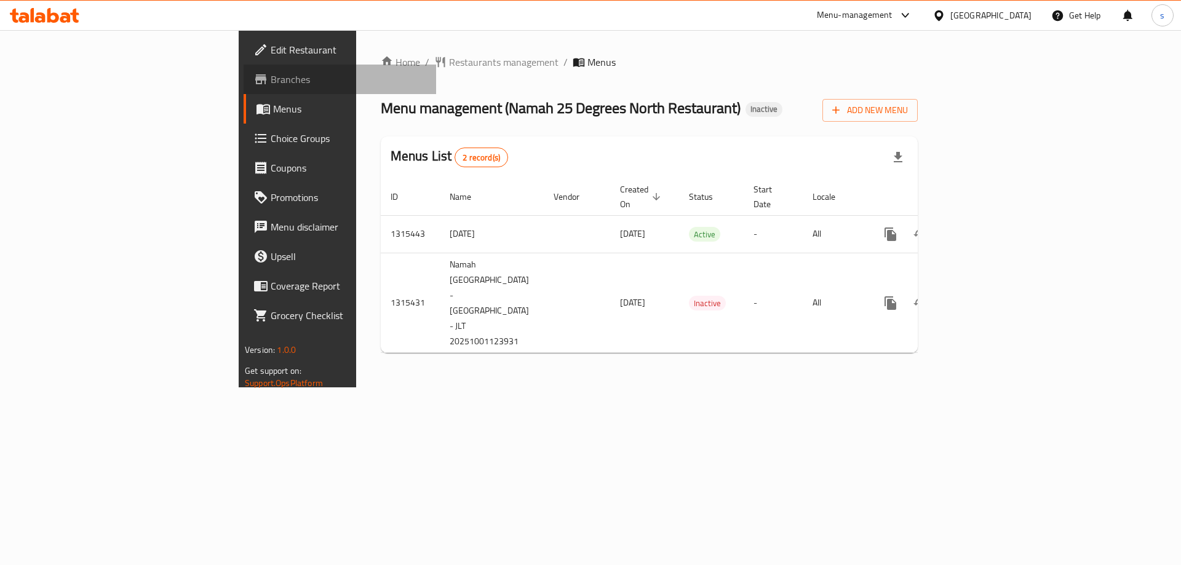
click at [271, 72] on span "Branches" at bounding box center [349, 79] width 156 height 15
